Goal: Information Seeking & Learning: Learn about a topic

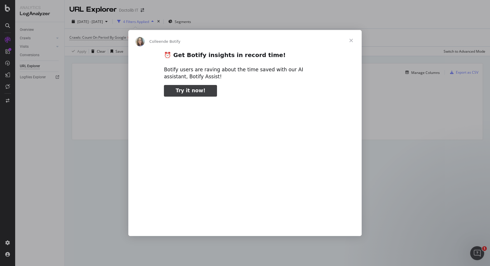
type input "211202"
click at [352, 38] on span "Fermer" at bounding box center [350, 40] width 21 height 21
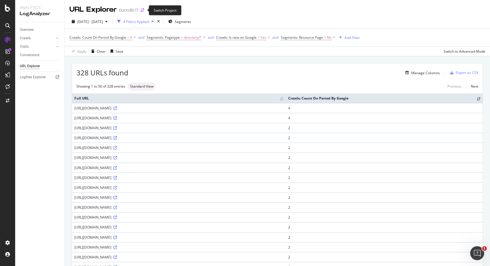
click at [143, 12] on icon "arrow-right-arrow-left" at bounding box center [142, 10] width 3 height 4
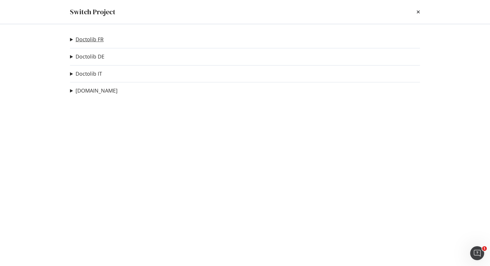
click at [95, 38] on link "Doctolib FR" at bounding box center [89, 39] width 28 height 6
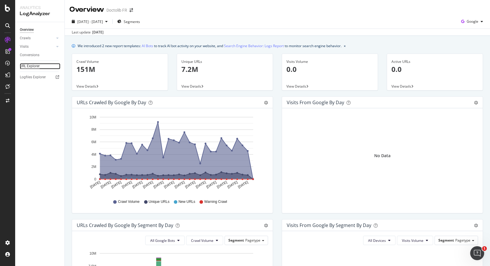
click at [29, 66] on div "URL Explorer" at bounding box center [30, 66] width 20 height 6
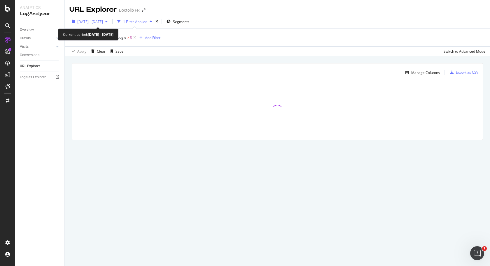
click at [103, 22] on span "[DATE] - [DATE]" at bounding box center [90, 21] width 26 height 5
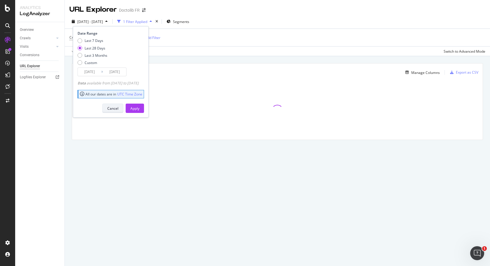
click at [114, 110] on button "Cancel" at bounding box center [112, 108] width 21 height 9
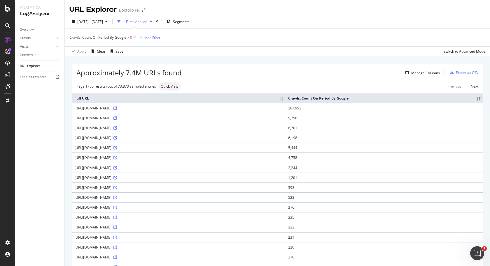
drag, startPoint x: 113, startPoint y: 106, endPoint x: 126, endPoint y: 152, distance: 48.9
click at [126, 151] on td "[URL][DOMAIN_NAME]" at bounding box center [179, 148] width 214 height 10
click at [189, 25] on div "Segments" at bounding box center [177, 21] width 23 height 9
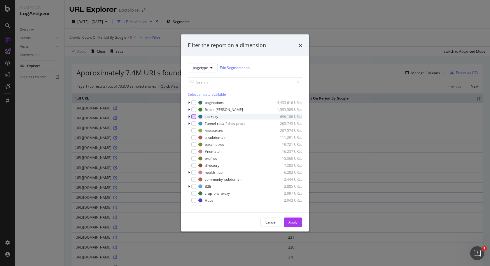
click at [194, 117] on div "modal" at bounding box center [193, 116] width 5 height 5
click at [291, 220] on div "Apply" at bounding box center [292, 222] width 9 height 5
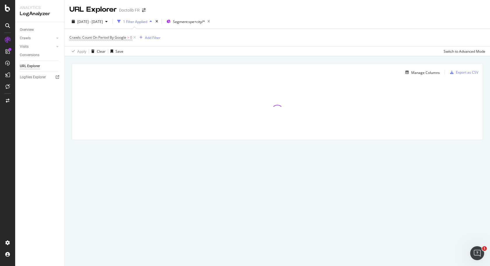
click at [147, 22] on div "1 Filter Applied" at bounding box center [135, 21] width 24 height 5
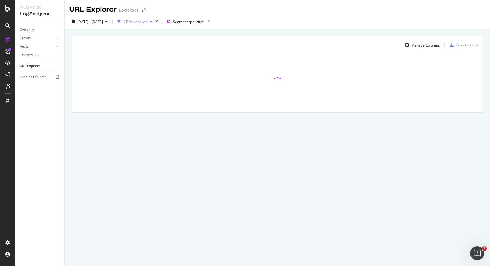
click at [147, 22] on div "1 Filter Applied" at bounding box center [135, 21] width 24 height 5
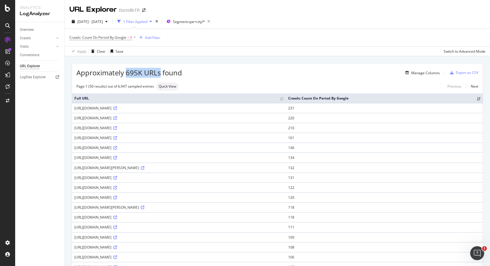
drag, startPoint x: 127, startPoint y: 74, endPoint x: 160, endPoint y: 74, distance: 32.9
click at [160, 74] on span "Approximately 695K URLs found" at bounding box center [129, 73] width 106 height 10
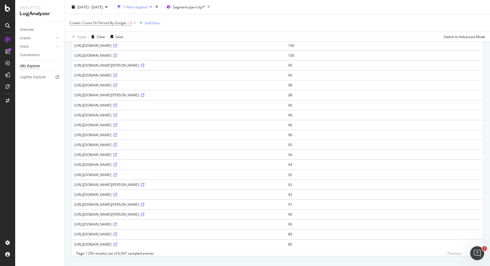
scroll to position [354, 0]
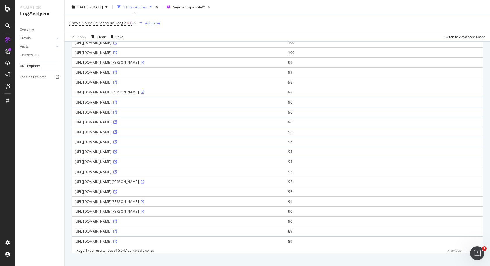
click at [471, 247] on link "Next" at bounding box center [472, 251] width 12 height 8
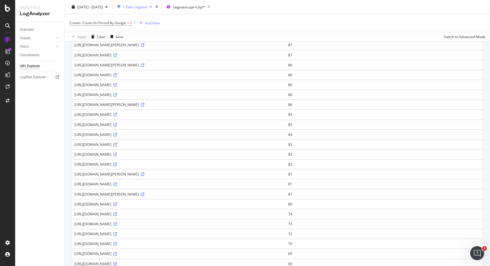
scroll to position [0, 0]
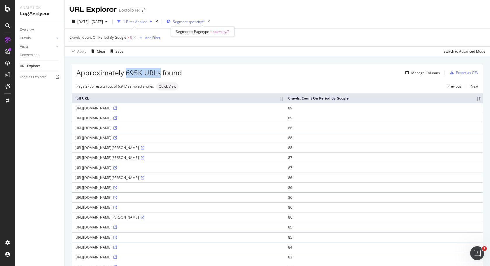
click at [205, 22] on span "Segment: spe+city/*" at bounding box center [189, 21] width 32 height 5
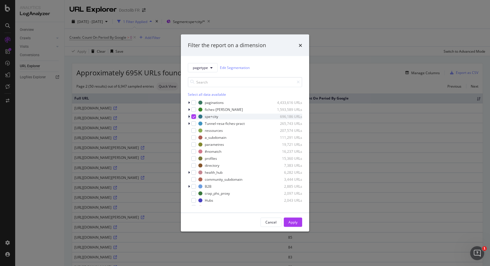
click at [190, 116] on div "modal" at bounding box center [189, 117] width 3 height 6
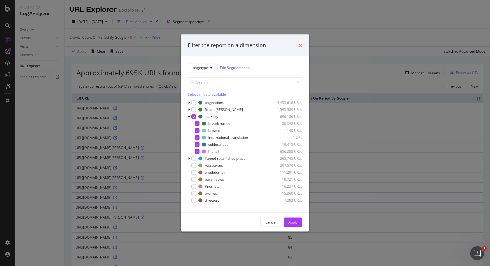
click at [301, 46] on icon "times" at bounding box center [299, 45] width 3 height 5
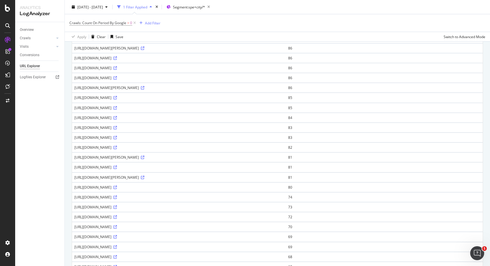
scroll to position [133, 0]
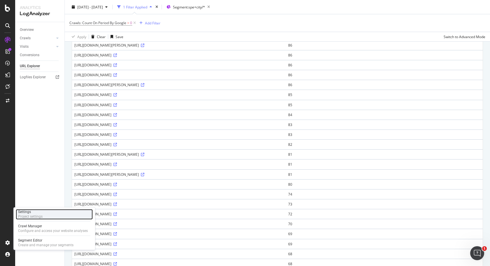
click at [24, 215] on div "Project settings" at bounding box center [30, 217] width 24 height 5
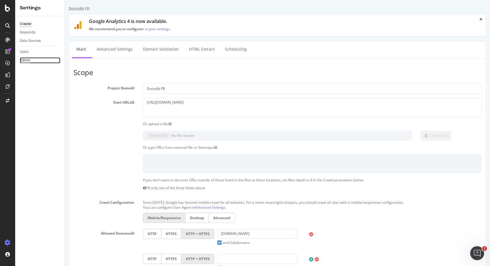
click at [25, 59] on div "Admin" at bounding box center [25, 60] width 10 height 6
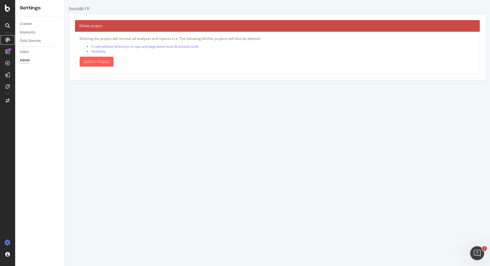
click at [7, 40] on icon at bounding box center [7, 40] width 5 height 5
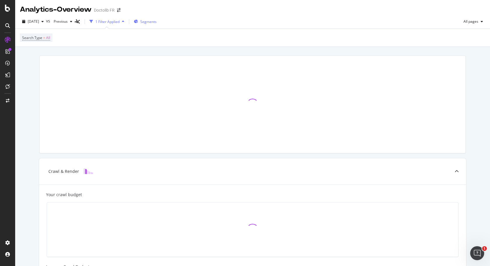
click at [151, 22] on div "Segments" at bounding box center [145, 21] width 23 height 9
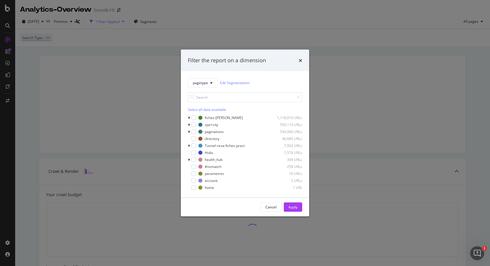
click at [233, 79] on div "pagetype Edit Segmentation" at bounding box center [245, 82] width 114 height 9
click at [234, 82] on link "Edit Segmentation" at bounding box center [235, 83] width 30 height 6
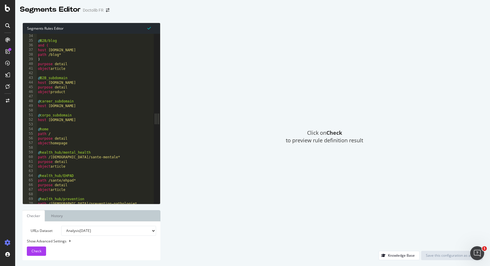
scroll to position [157, 0]
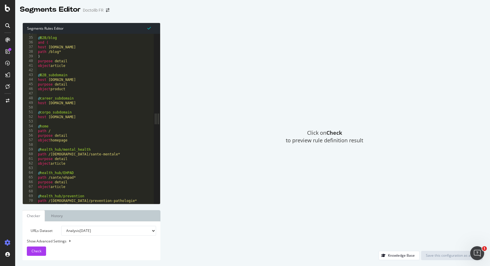
type textarea "@health_hub/mental_health"
click at [65, 149] on div "@ B2B/blog and ( host info.doctolib.fr path /blog* ) purpose detail object arti…" at bounding box center [99, 121] width 124 height 180
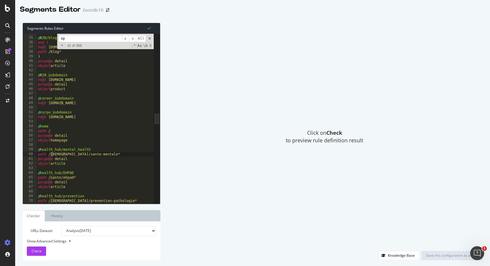
scroll to position [493, 0]
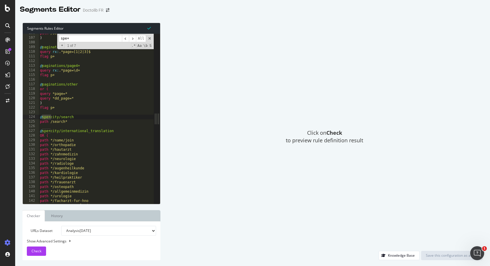
type input "spe+"
type textarea "path /search*"
drag, startPoint x: 50, startPoint y: 122, endPoint x: 68, endPoint y: 122, distance: 17.5
click at [68, 122] on div "path /sessions* ) @ paginations/page1-3 query rx : .*page=[1|2|3]$ flag p+ @ pa…" at bounding box center [101, 121] width 124 height 180
click at [80, 41] on input "spe+" at bounding box center [90, 38] width 63 height 7
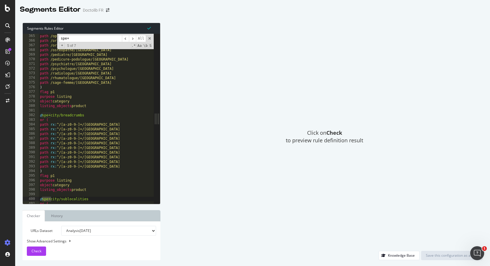
scroll to position [1831, 0]
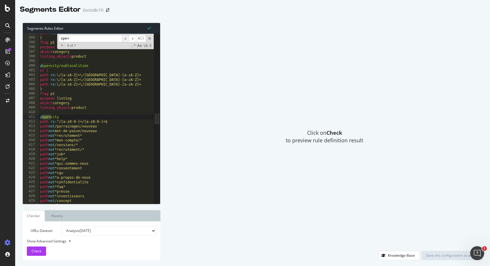
click at [126, 39] on span "​" at bounding box center [125, 38] width 7 height 7
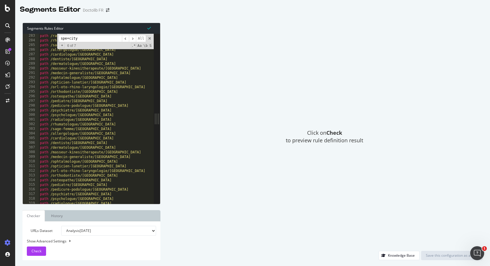
scroll to position [1121, 0]
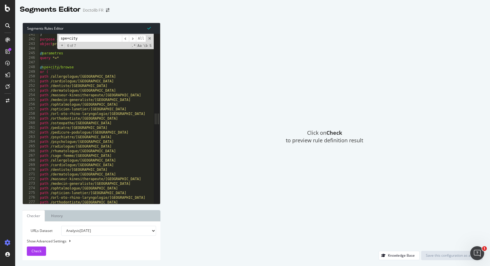
type input "spe+city"
click at [244, 126] on div "Click on Check to preview rule definition result" at bounding box center [324, 137] width 316 height 229
click at [8, 9] on icon at bounding box center [7, 8] width 5 height 7
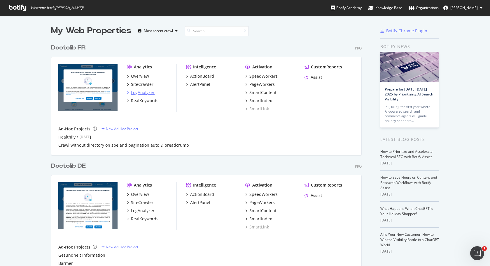
click at [144, 92] on div "LogAnalyzer" at bounding box center [143, 93] width 24 height 6
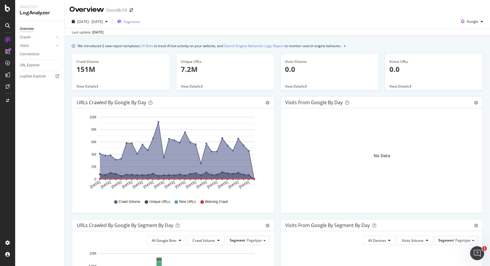
click at [140, 24] on span "Segments" at bounding box center [132, 21] width 16 height 5
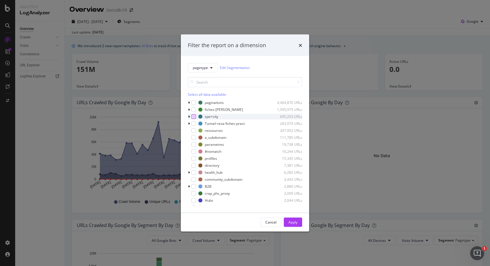
click at [194, 117] on div "modal" at bounding box center [193, 116] width 5 height 5
click at [293, 225] on div "Apply" at bounding box center [292, 222] width 9 height 9
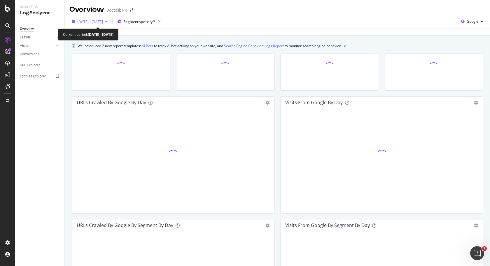
click at [94, 23] on span "[DATE] - [DATE]" at bounding box center [90, 21] width 26 height 5
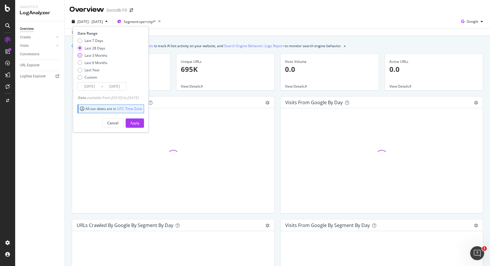
click at [99, 55] on div "Last 3 Months" at bounding box center [96, 55] width 23 height 5
type input "2025/06/25"
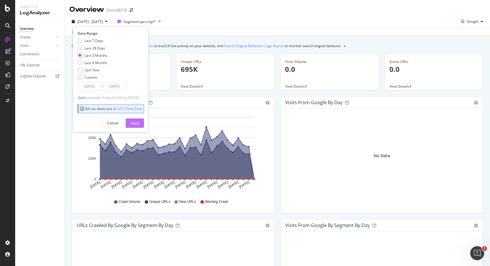
click at [139, 122] on div "Apply" at bounding box center [134, 123] width 9 height 5
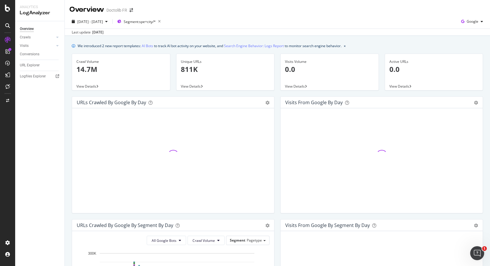
click at [190, 67] on p "811K" at bounding box center [225, 69] width 89 height 10
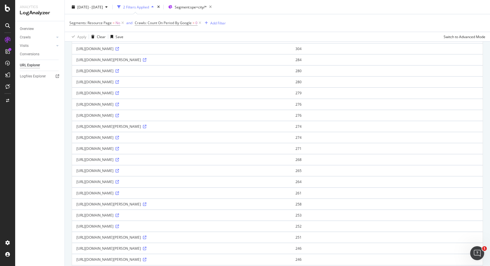
scroll to position [415, 0]
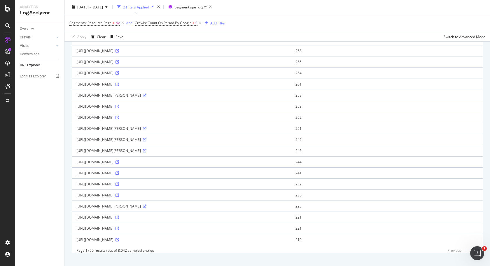
click at [476, 247] on link "Next" at bounding box center [472, 251] width 12 height 8
click at [472, 247] on link "Next" at bounding box center [472, 251] width 12 height 8
click at [474, 247] on link "Next" at bounding box center [472, 251] width 12 height 8
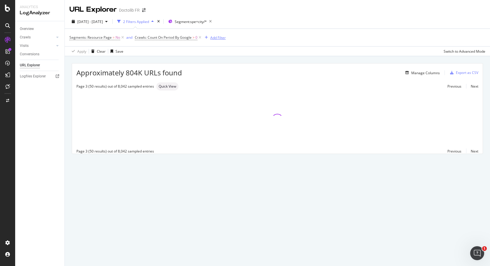
click at [213, 37] on div "Add Filter" at bounding box center [217, 37] width 15 height 5
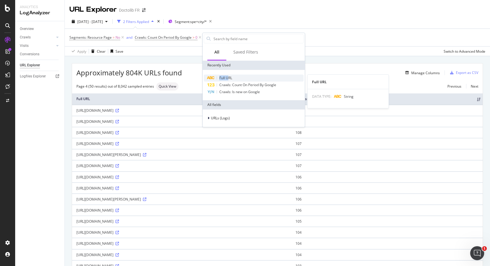
click at [229, 75] on span "Full URL" at bounding box center [225, 77] width 13 height 5
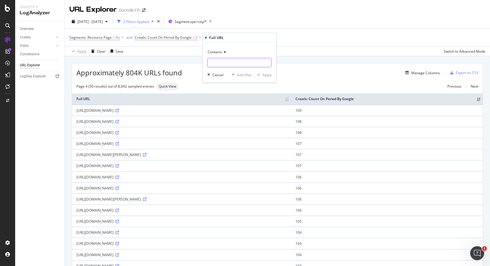
click at [233, 59] on input "text" at bounding box center [240, 62] width 64 height 9
type input "rue"
click at [266, 73] on div "Apply" at bounding box center [266, 75] width 9 height 5
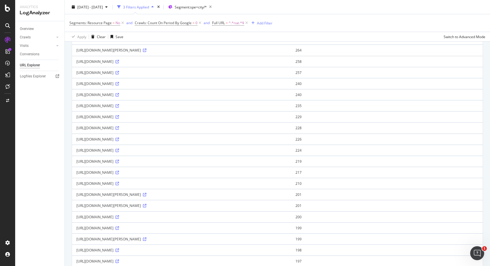
scroll to position [415, 0]
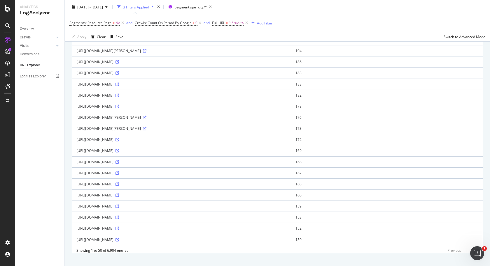
click at [472, 247] on link "Next" at bounding box center [472, 251] width 12 height 8
